Goal: Task Accomplishment & Management: Complete application form

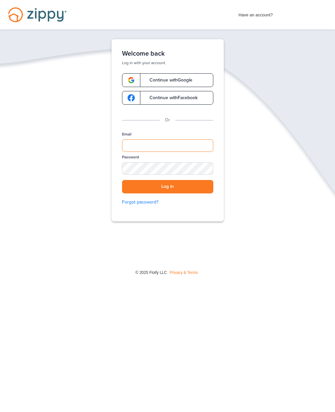
click at [149, 146] on input "Email" at bounding box center [167, 145] width 91 height 12
type input "**********"
click at [204, 171] on div "SHOW" at bounding box center [205, 169] width 14 height 6
click at [175, 188] on button "Log in" at bounding box center [167, 186] width 91 height 13
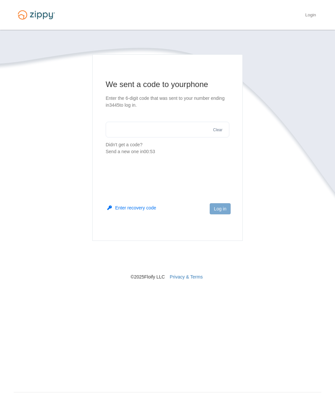
click at [155, 131] on input "text" at bounding box center [168, 130] width 124 height 16
type input "******"
click at [218, 209] on button "Log in" at bounding box center [220, 208] width 21 height 11
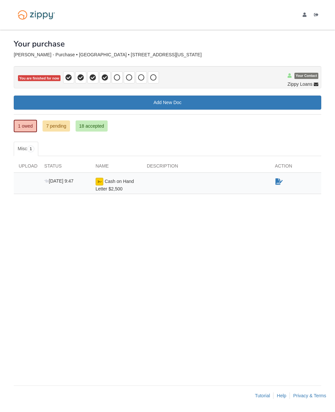
click at [27, 125] on link "1 owed" at bounding box center [25, 126] width 23 height 12
click at [167, 103] on link "Add New Doc" at bounding box center [167, 102] width 307 height 14
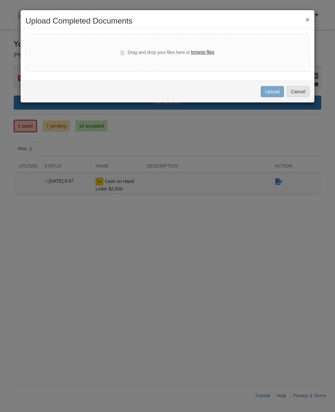
click at [214, 49] on label "browse files" at bounding box center [202, 52] width 23 height 7
click at [0, 0] on input "browse files" at bounding box center [0, 0] width 0 height 0
click at [306, 22] on button "×" at bounding box center [307, 19] width 4 height 7
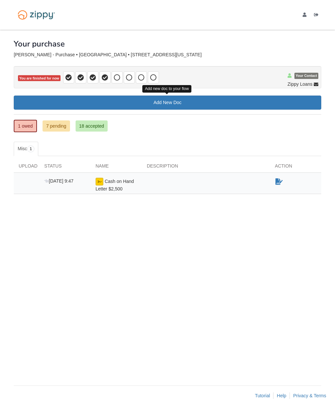
click at [28, 128] on link "1 owed" at bounding box center [25, 126] width 23 height 12
click at [32, 148] on span "1" at bounding box center [31, 148] width 8 height 7
click at [67, 180] on span "[DATE] 9:47" at bounding box center [58, 180] width 29 height 5
click at [112, 187] on span "Cash on Hand Letter $2,500" at bounding box center [114, 184] width 38 height 13
click at [102, 185] on img at bounding box center [99, 181] width 8 height 8
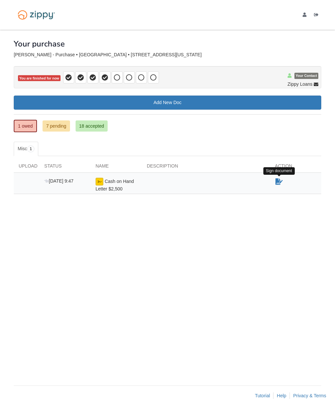
click at [279, 181] on icon "Sign Form" at bounding box center [278, 181] width 7 height 7
